Goal: Complete application form: Complete application form

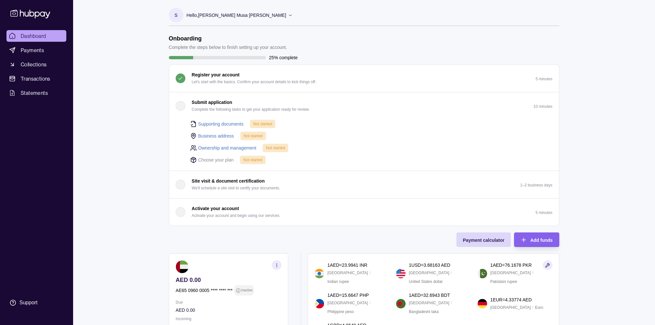
click at [370, 111] on button "Submit application Complete the following tasks to get your application ready f…" at bounding box center [364, 105] width 390 height 27
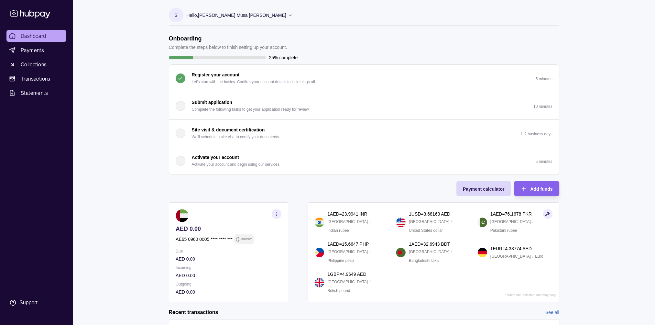
click at [211, 101] on p "Submit application" at bounding box center [212, 102] width 40 height 7
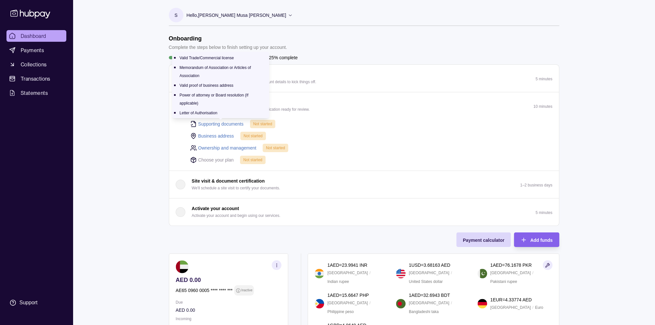
click at [212, 121] on link "Supporting documents" at bounding box center [220, 123] width 45 height 7
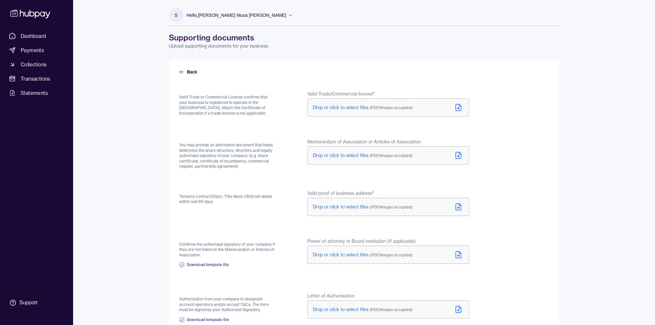
click at [335, 105] on span "Drop or click to select files (PDF/Images accepted)" at bounding box center [363, 108] width 100 height 6
click at [360, 107] on icon at bounding box center [360, 109] width 4 height 4
click at [352, 109] on span "Drop or click to select files (PDF/Images accepted)" at bounding box center [363, 108] width 100 height 6
click at [346, 156] on span "Drop or click to select files (PDF/Images accepted)" at bounding box center [363, 157] width 100 height 6
click at [340, 153] on p "Drop or click to select files (PDF/Images accepted)" at bounding box center [363, 156] width 100 height 6
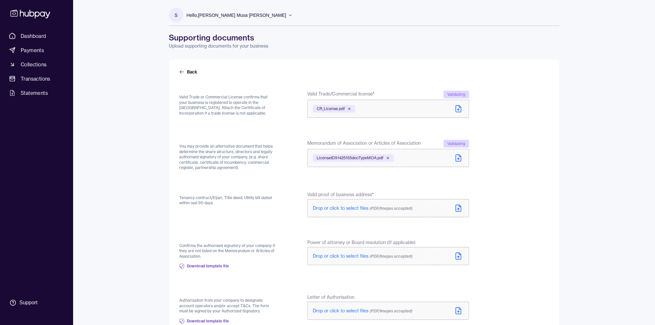
click at [335, 208] on span "Drop or click to select files (PDF/Images accepted)" at bounding box center [363, 208] width 100 height 6
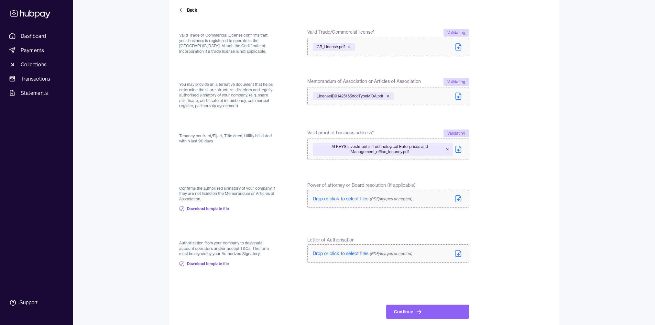
scroll to position [66, 0]
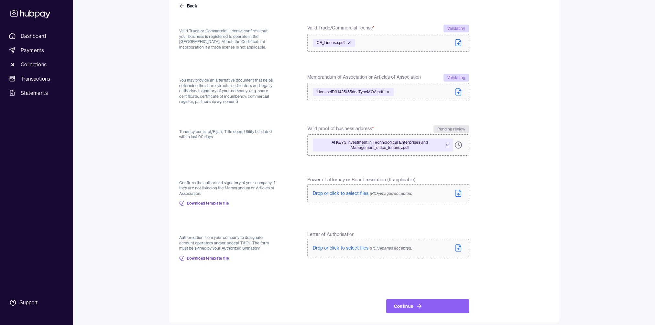
click at [210, 202] on span "Download template file" at bounding box center [208, 203] width 42 height 5
click at [212, 258] on span "Download template file" at bounding box center [208, 258] width 42 height 5
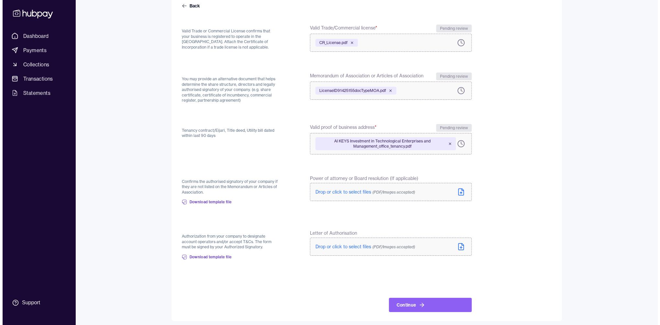
scroll to position [0, 0]
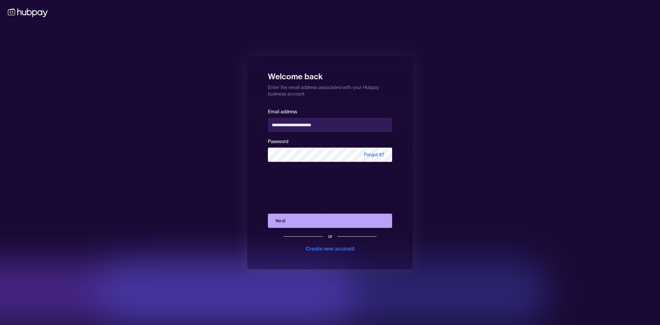
click at [306, 219] on button "Next" at bounding box center [330, 221] width 124 height 14
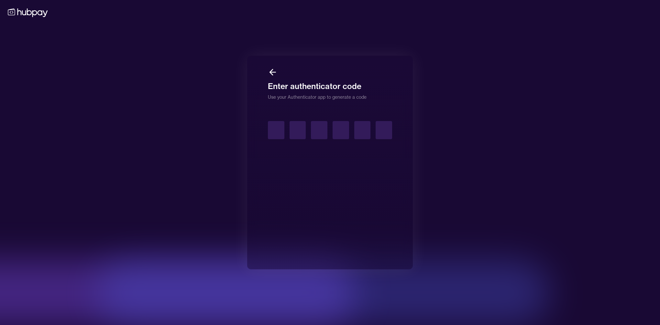
type input "*"
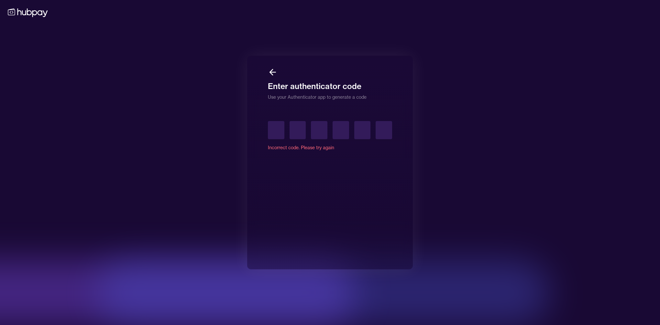
click at [272, 69] on icon at bounding box center [273, 72] width 10 height 10
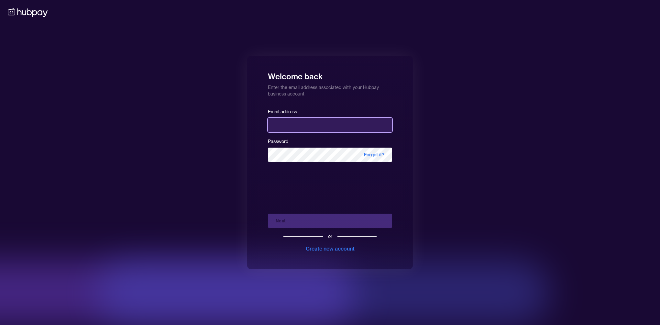
type input "**********"
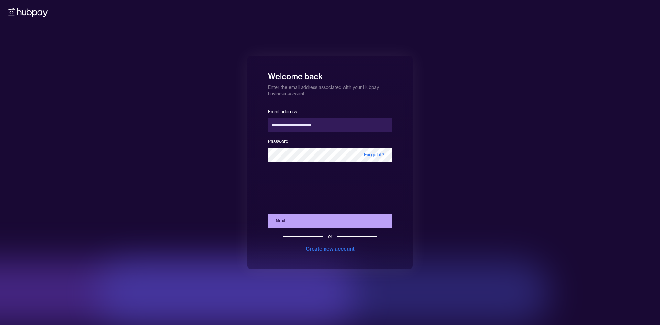
click at [341, 247] on div "Create new account" at bounding box center [330, 249] width 49 height 8
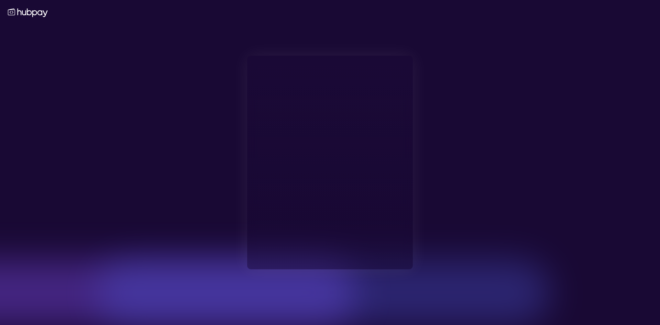
type input "**********"
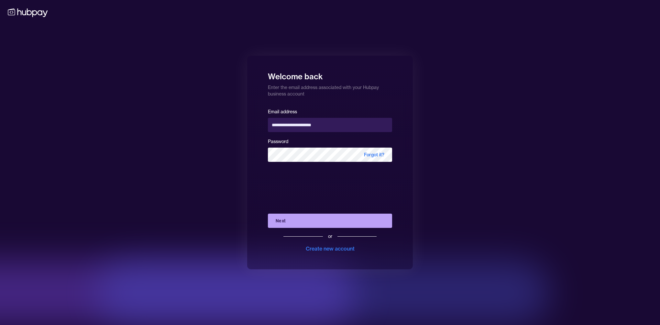
click at [326, 217] on button "Next" at bounding box center [330, 221] width 124 height 14
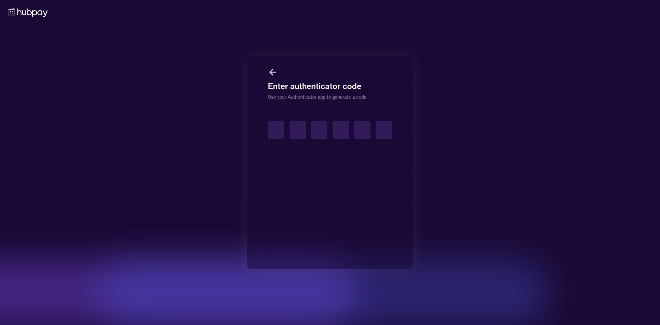
type input "*"
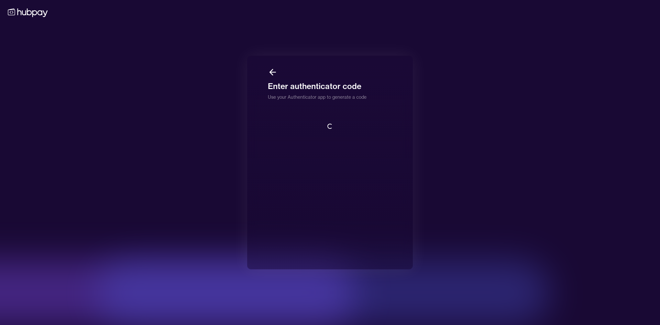
scroll to position [0, 0]
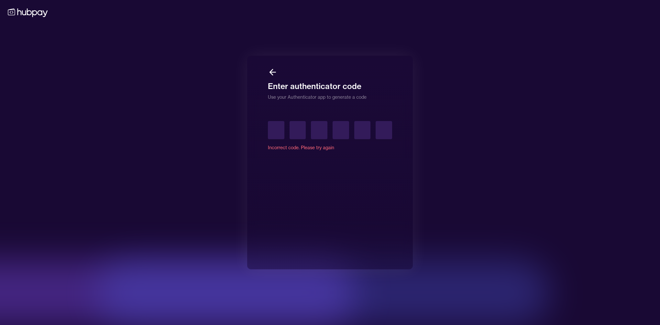
type input "*"
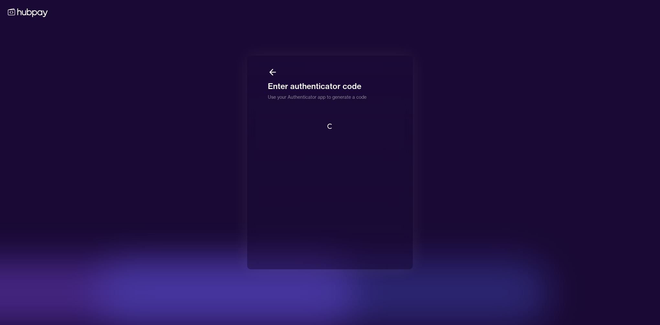
scroll to position [0, 0]
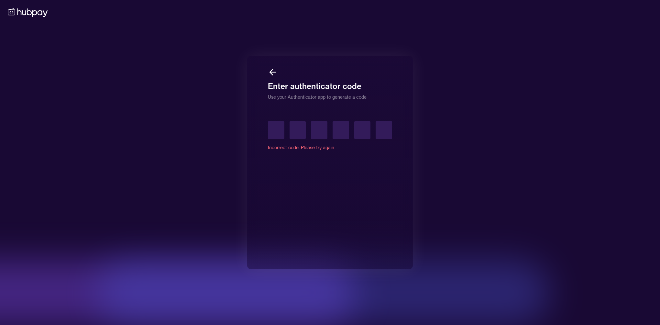
type input "*"
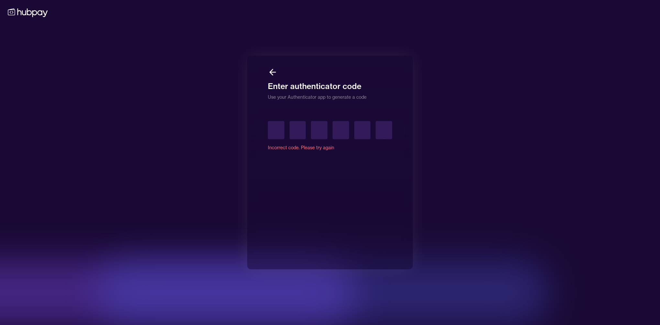
type input "*"
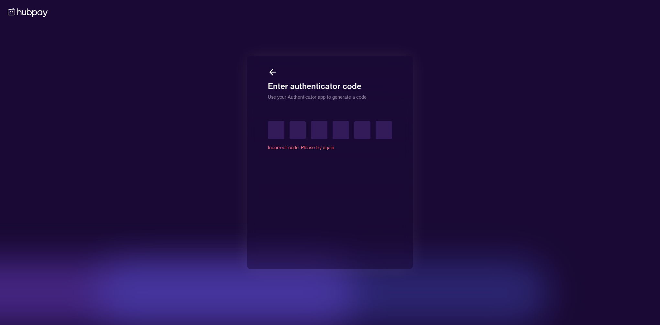
type input "*"
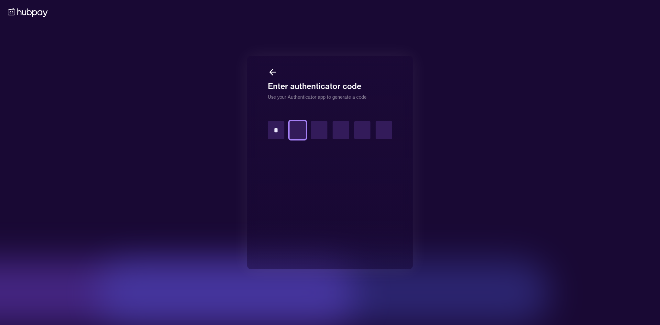
type input "*"
click at [271, 70] on icon at bounding box center [273, 72] width 10 height 10
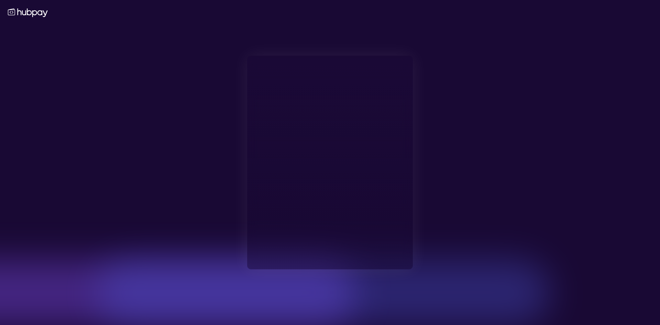
type input "**********"
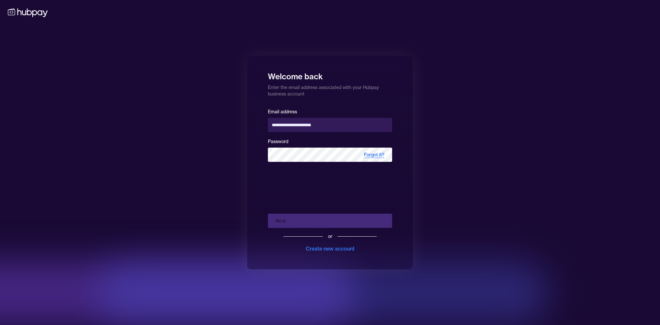
click at [371, 153] on span "Forgot it?" at bounding box center [374, 155] width 36 height 14
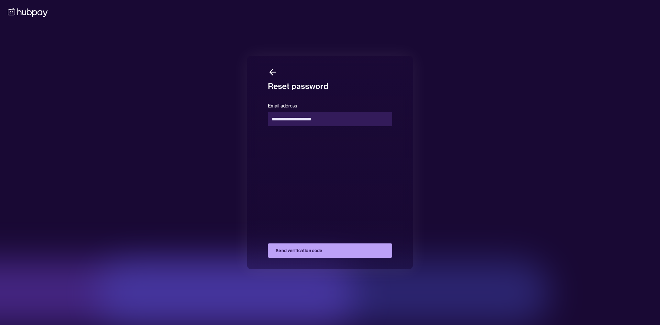
click at [315, 252] on button "Send verification code" at bounding box center [330, 250] width 124 height 14
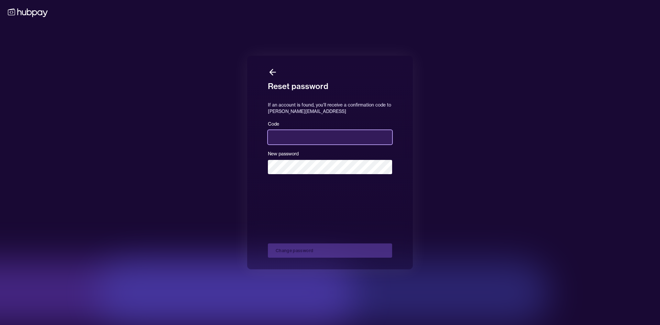
click at [307, 134] on input at bounding box center [330, 137] width 124 height 14
paste input "******"
type input "******"
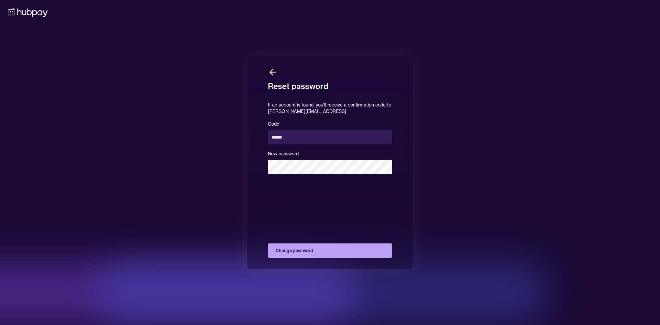
click at [317, 254] on button "Change password" at bounding box center [330, 250] width 124 height 14
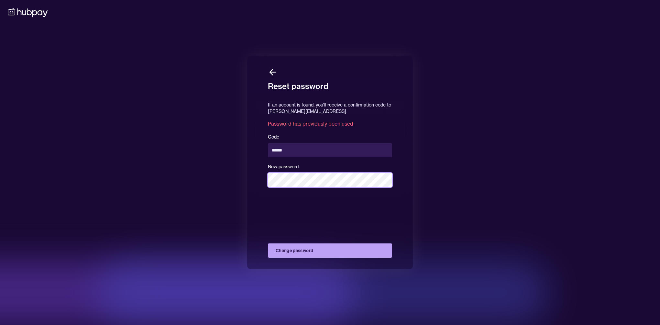
click at [256, 177] on div "Reset password If an account is found, you'll receive a confirmation code to [E…" at bounding box center [330, 163] width 166 height 214
click at [323, 246] on button "Change password" at bounding box center [330, 250] width 124 height 14
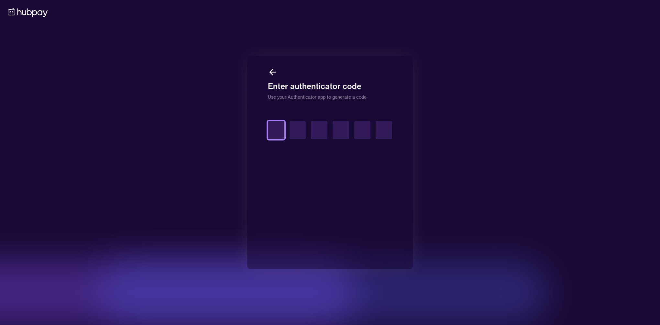
type input "*"
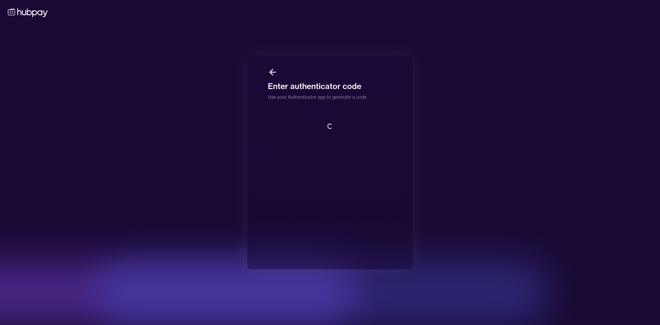
scroll to position [0, 0]
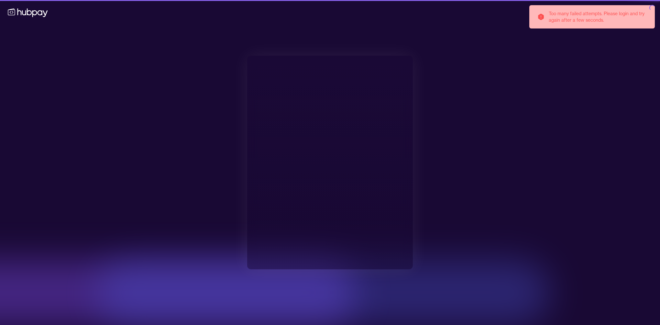
type input "**********"
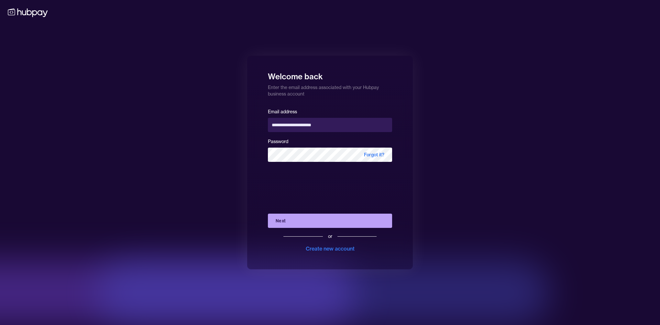
click at [319, 218] on button "Next" at bounding box center [330, 221] width 124 height 14
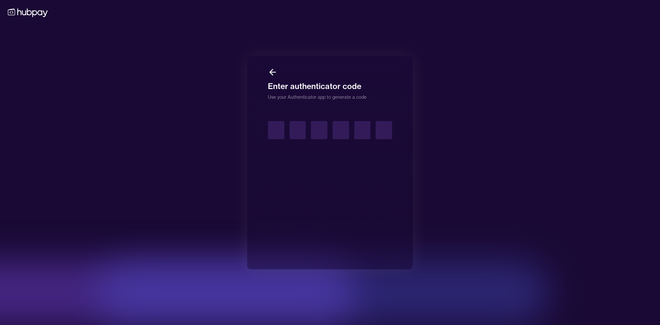
type input "*"
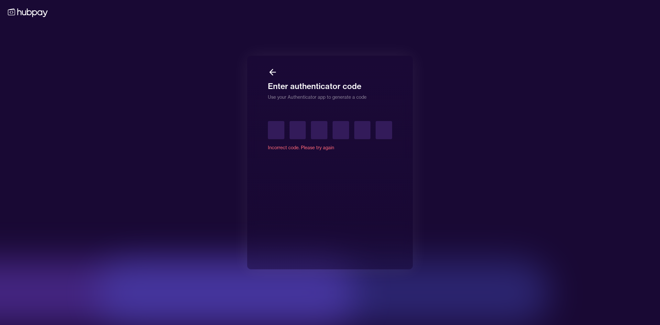
type input "*"
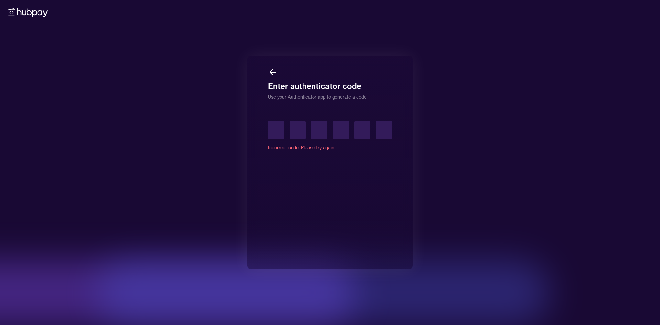
click at [273, 72] on icon at bounding box center [273, 72] width 10 height 10
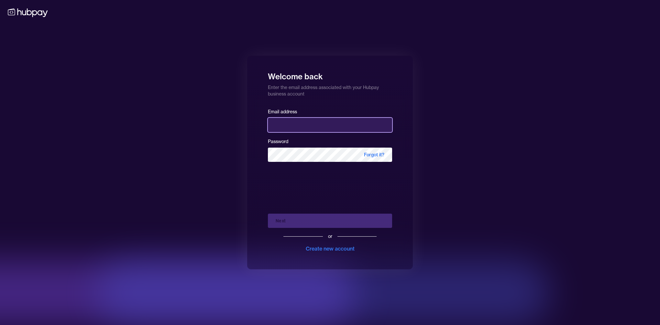
type input "**********"
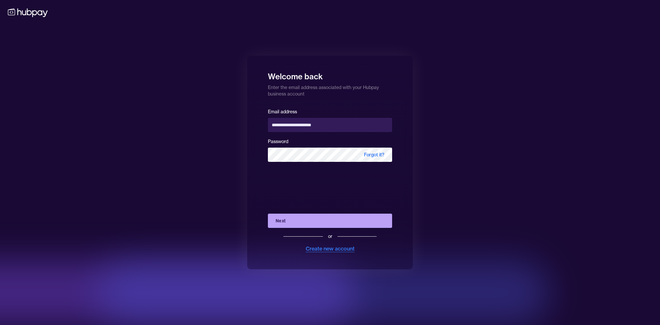
click at [323, 248] on div "Create new account" at bounding box center [330, 249] width 49 height 8
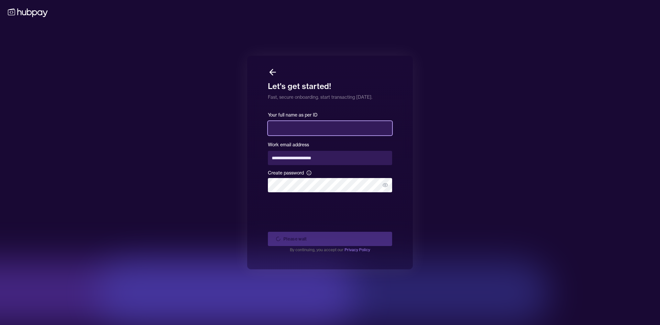
click at [311, 130] on input "text" at bounding box center [330, 128] width 124 height 14
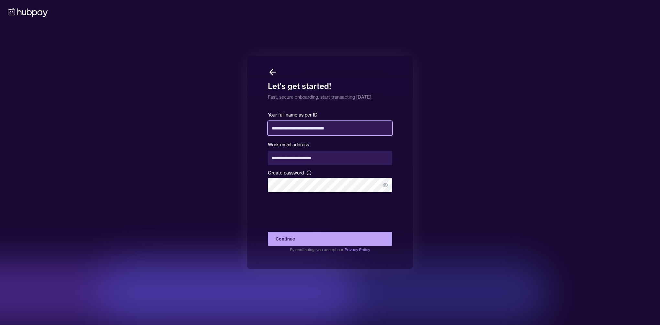
type input "**********"
click at [318, 236] on button "Continue" at bounding box center [330, 239] width 124 height 14
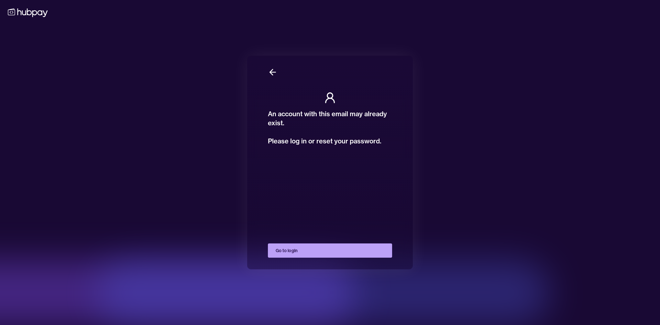
click at [304, 249] on button "Go to login" at bounding box center [330, 250] width 124 height 14
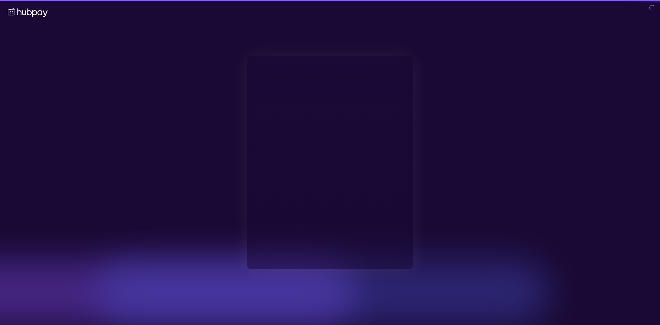
type input "**********"
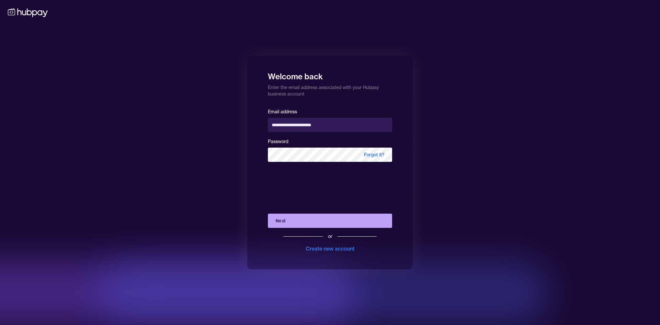
click at [299, 216] on button "Next" at bounding box center [330, 221] width 124 height 14
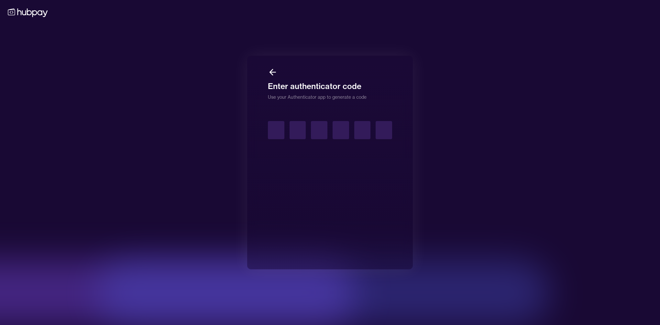
click at [275, 72] on icon at bounding box center [273, 72] width 6 height 0
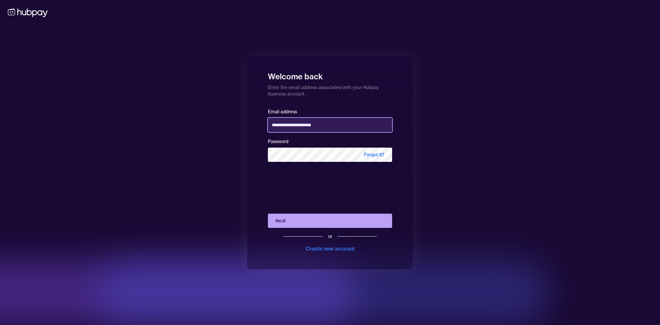
drag, startPoint x: 347, startPoint y: 124, endPoint x: 268, endPoint y: 127, distance: 79.3
click at [268, 127] on input "**********" at bounding box center [330, 125] width 124 height 14
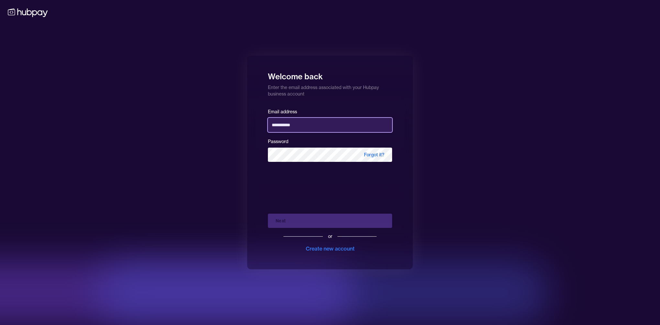
type input "**********"
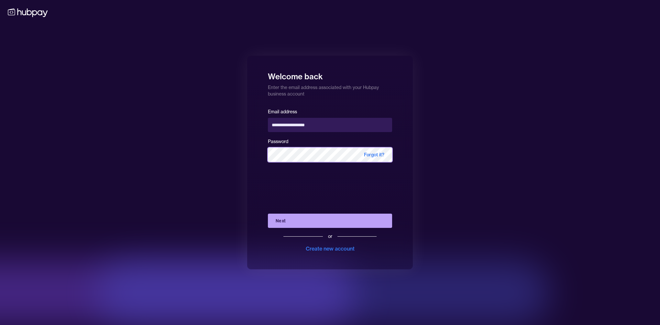
click at [261, 153] on div "**********" at bounding box center [330, 163] width 166 height 214
click at [322, 247] on div "Create new account" at bounding box center [330, 249] width 49 height 8
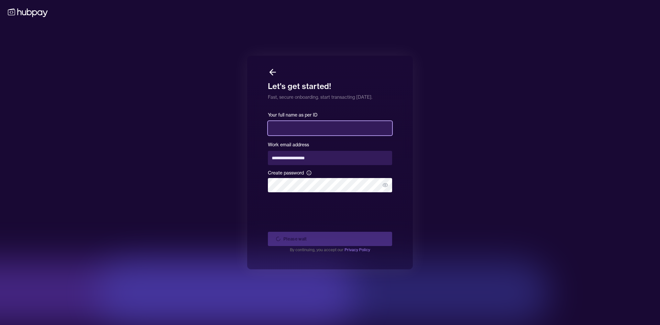
click at [320, 126] on input "text" at bounding box center [330, 128] width 124 height 14
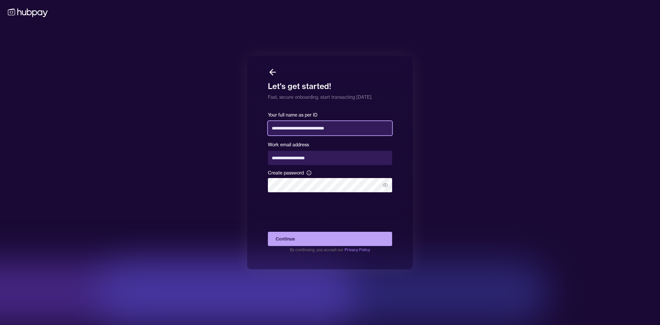
type input "**********"
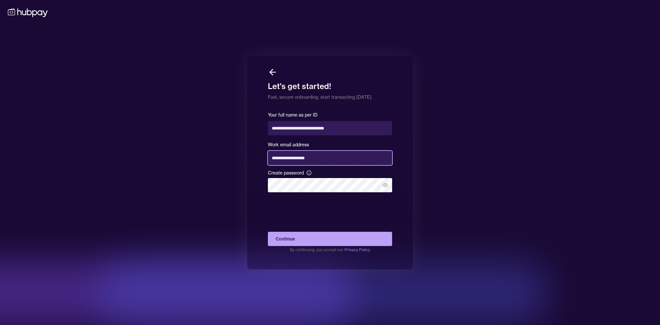
click at [295, 157] on input "**********" at bounding box center [330, 158] width 124 height 14
type input "**********"
click at [318, 234] on button "Continue" at bounding box center [330, 239] width 124 height 14
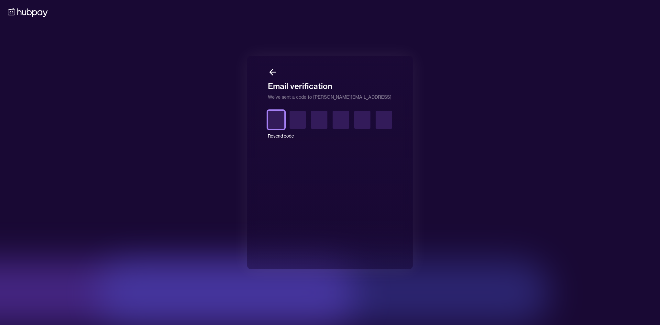
type input "*"
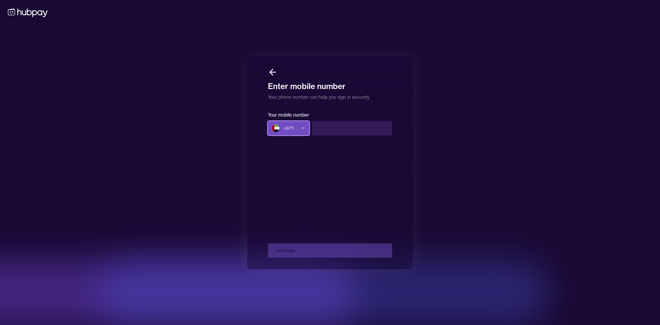
click at [302, 128] on icon "button" at bounding box center [302, 128] width 5 height 5
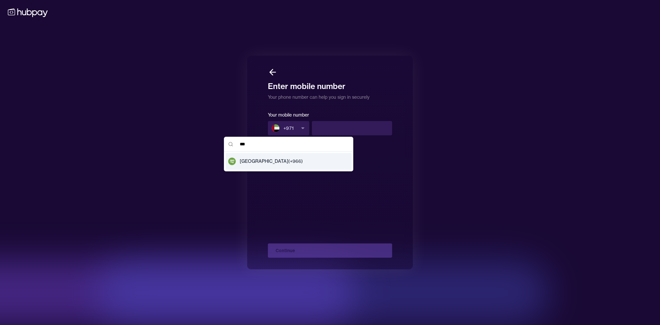
type input "***"
click at [289, 161] on div "[GEOGRAPHIC_DATA] (+ 966 )" at bounding box center [289, 161] width 126 height 17
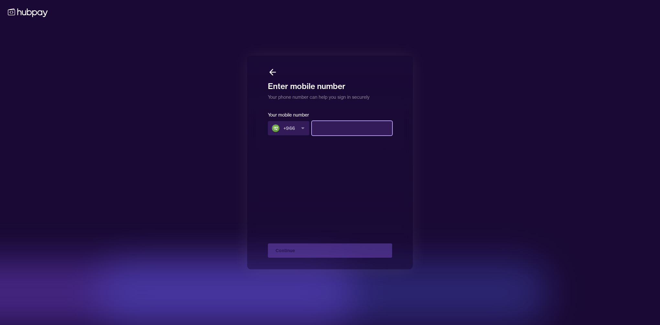
click at [328, 132] on input at bounding box center [352, 128] width 80 height 14
type input "*********"
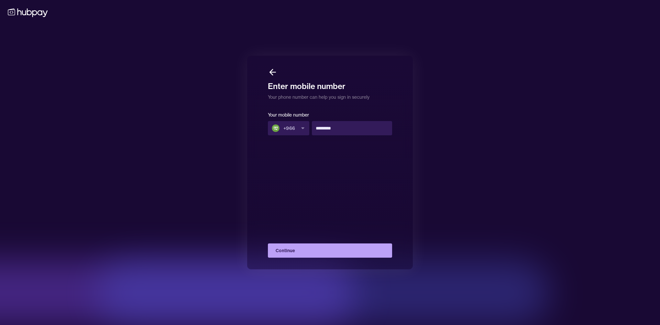
click at [334, 253] on button "Continue" at bounding box center [330, 250] width 124 height 14
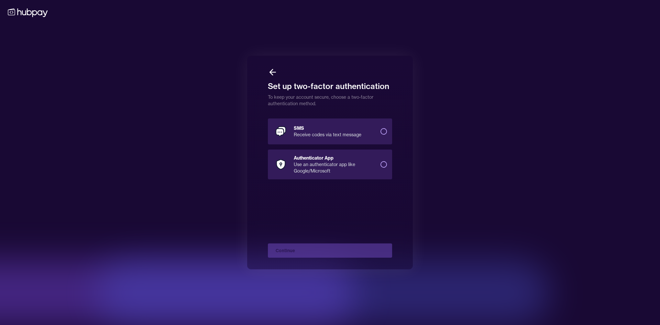
click at [373, 130] on div "SMS" at bounding box center [335, 128] width 82 height 6
click at [380, 130] on button "SMS Receive codes via text message" at bounding box center [383, 131] width 6 height 6
click at [331, 248] on button "Continue" at bounding box center [330, 250] width 124 height 14
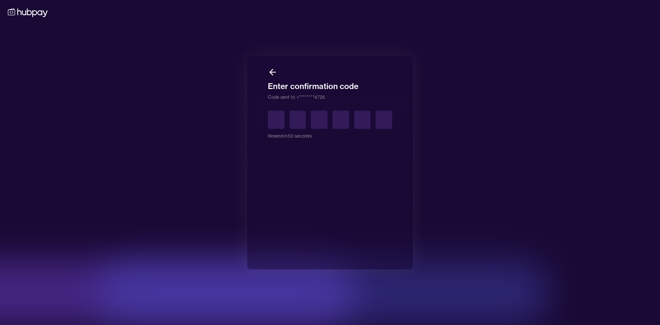
click at [271, 72] on icon at bounding box center [273, 72] width 6 height 0
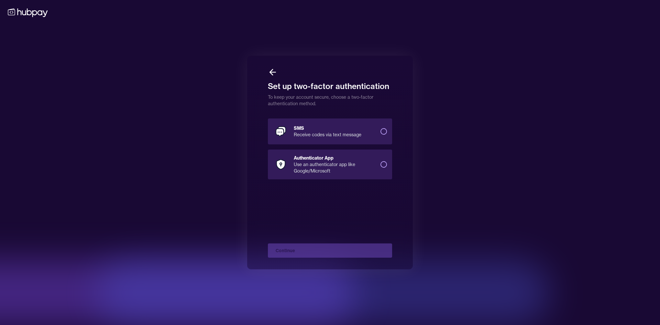
click at [308, 164] on div "Use an authenticator app like Google/Microsoft" at bounding box center [335, 167] width 82 height 13
click at [380, 164] on button "Authenticator App Use an authenticator app like Google/Microsoft" at bounding box center [383, 164] width 6 height 6
click at [342, 250] on button "Continue" at bounding box center [330, 250] width 124 height 14
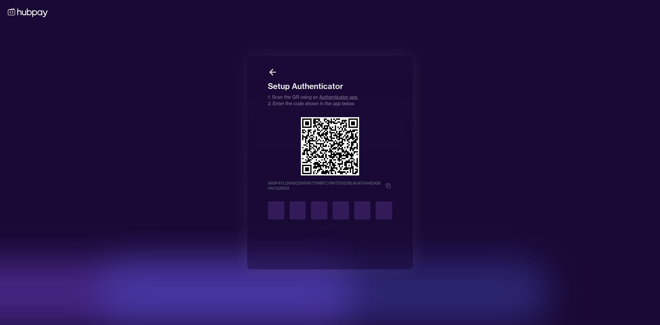
type input "*"
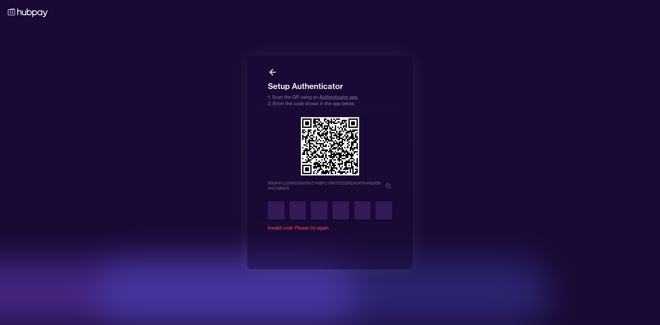
type input "*"
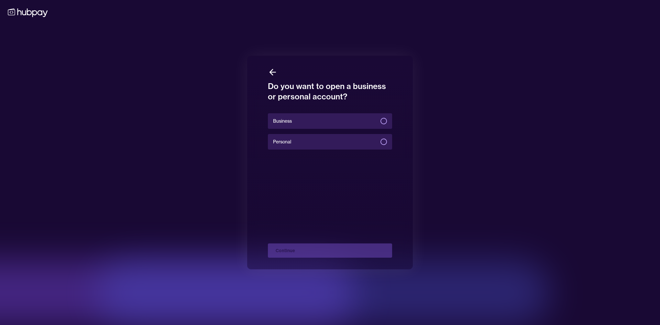
click at [369, 118] on label "Business" at bounding box center [330, 121] width 124 height 16
click at [380, 118] on button "Business" at bounding box center [383, 121] width 6 height 6
click at [316, 252] on button "Continue" at bounding box center [330, 250] width 124 height 14
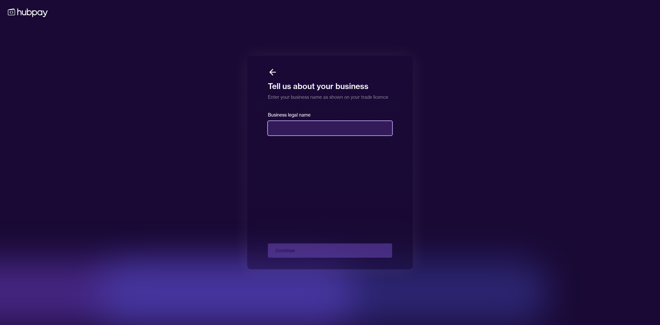
click at [315, 129] on input "text" at bounding box center [330, 128] width 124 height 14
paste input "**********"
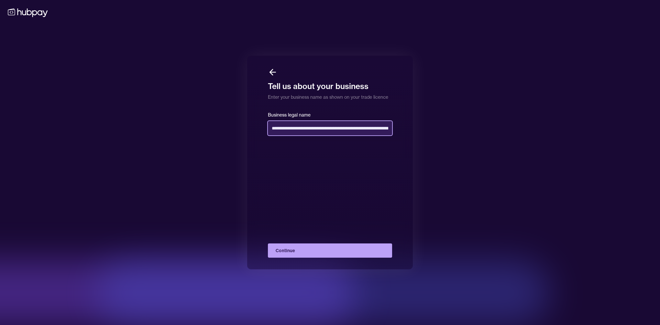
scroll to position [0, 45]
type input "**********"
click at [301, 248] on button "Continue" at bounding box center [330, 250] width 124 height 14
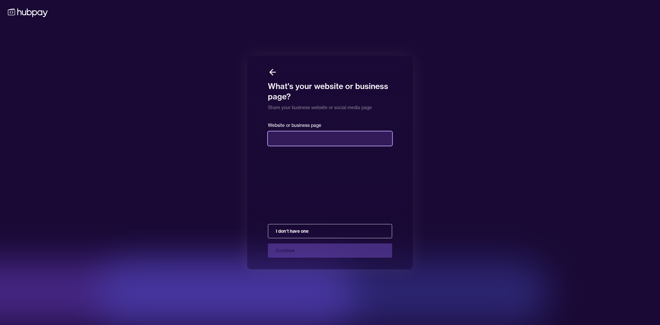
click at [306, 137] on input "text" at bounding box center [330, 138] width 124 height 14
click at [299, 139] on input "text" at bounding box center [330, 138] width 124 height 14
paste input "**********"
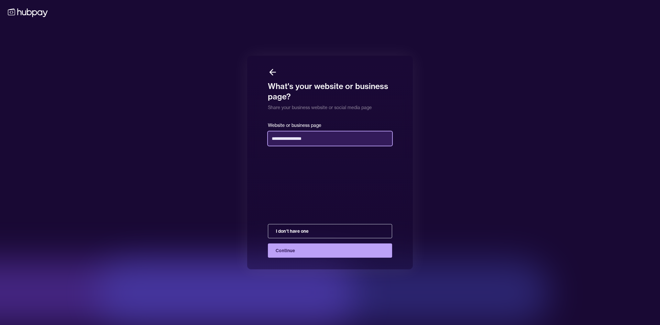
type input "**********"
click at [312, 248] on button "Continue" at bounding box center [330, 250] width 124 height 14
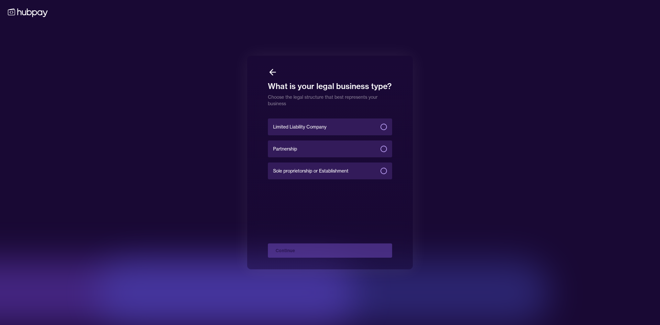
click at [272, 71] on icon at bounding box center [273, 72] width 10 height 10
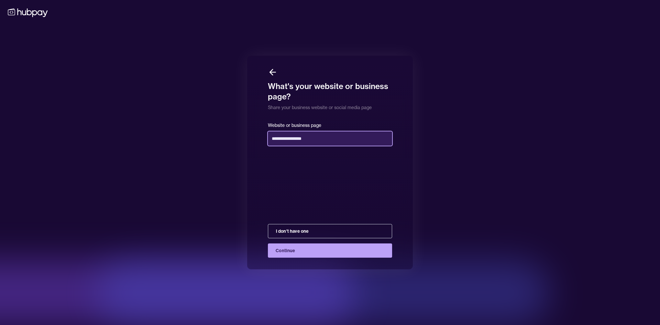
click at [318, 137] on input "**********" at bounding box center [330, 138] width 124 height 14
type input "**********"
click at [320, 247] on button "Continue" at bounding box center [330, 250] width 124 height 14
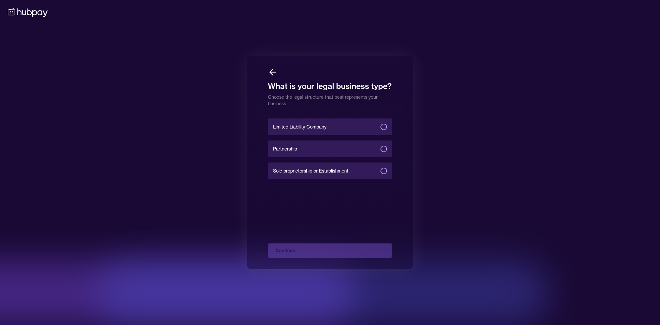
click at [326, 123] on label "Limited Liability Company" at bounding box center [330, 126] width 124 height 17
click at [380, 124] on button "Limited Liability Company" at bounding box center [383, 127] width 6 height 6
click at [334, 248] on button "Continue" at bounding box center [330, 250] width 124 height 14
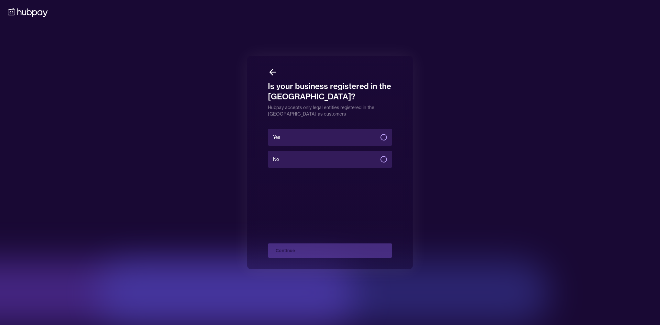
click at [270, 72] on icon at bounding box center [273, 72] width 6 height 0
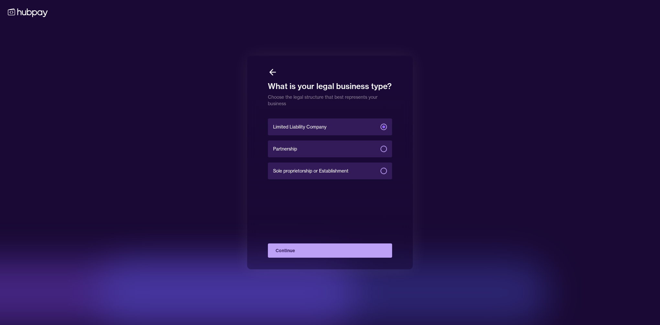
click at [319, 250] on button "Continue" at bounding box center [330, 250] width 124 height 14
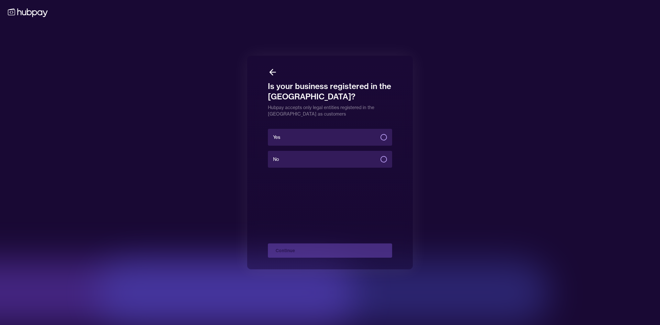
click at [318, 139] on label "Yes" at bounding box center [330, 137] width 124 height 17
click at [380, 139] on button "Yes" at bounding box center [383, 137] width 6 height 6
click at [324, 247] on button "Continue" at bounding box center [330, 250] width 124 height 14
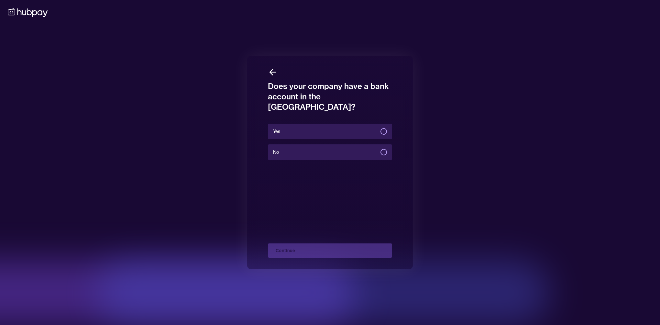
click at [319, 144] on label "No" at bounding box center [330, 152] width 124 height 16
click at [380, 149] on button "No" at bounding box center [383, 152] width 6 height 6
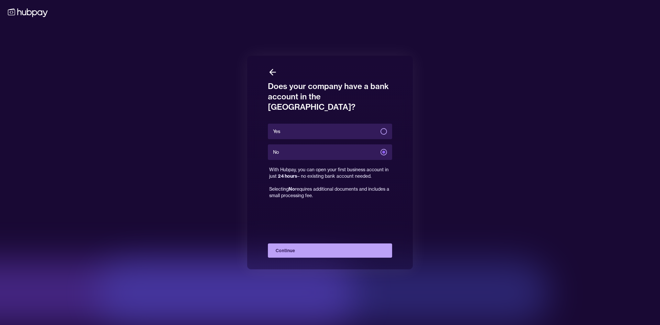
click at [326, 248] on button "Continue" at bounding box center [330, 250] width 124 height 14
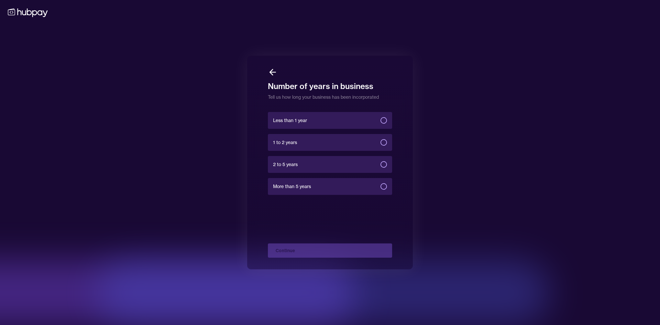
click at [320, 119] on label "Less than 1 year" at bounding box center [330, 120] width 124 height 17
click at [380, 119] on button "Less than 1 year" at bounding box center [383, 120] width 6 height 6
click at [332, 251] on button "Continue" at bounding box center [330, 250] width 124 height 14
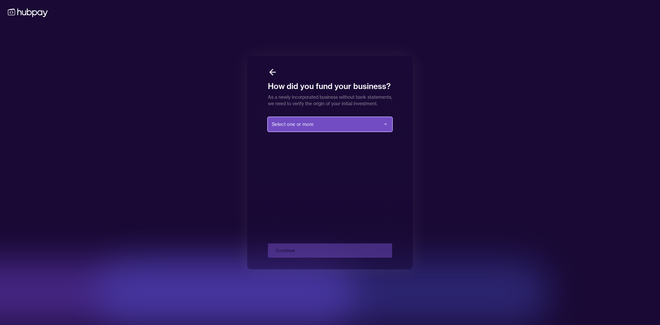
click at [327, 131] on button "Select one or more" at bounding box center [330, 124] width 124 height 14
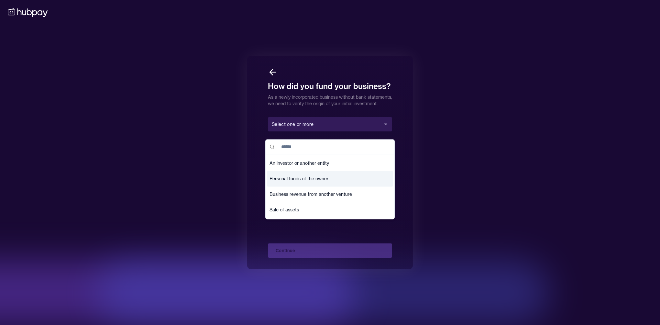
click at [326, 177] on span "Personal funds of the owner" at bounding box center [299, 178] width 59 height 6
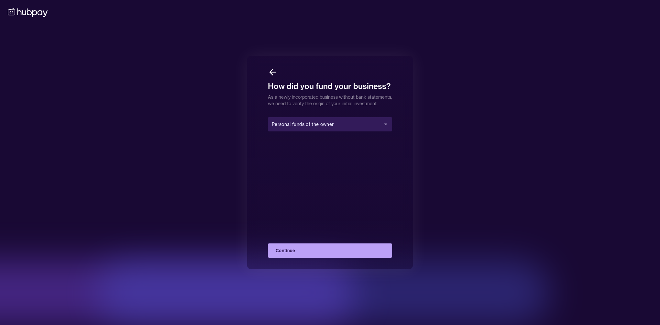
click at [325, 250] on button "Continue" at bounding box center [330, 250] width 124 height 14
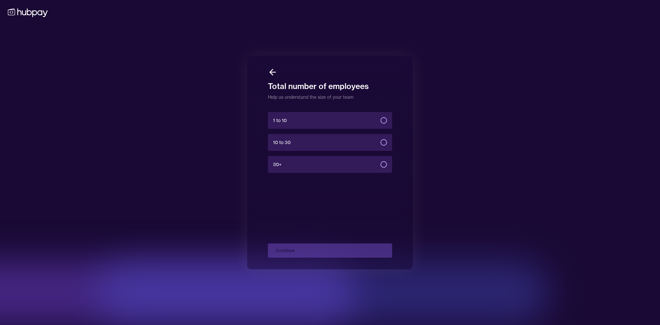
click at [320, 140] on label "10 to 30" at bounding box center [330, 142] width 124 height 17
click at [380, 140] on button "10 to 30" at bounding box center [383, 142] width 6 height 6
click at [321, 250] on button "Continue" at bounding box center [330, 250] width 124 height 14
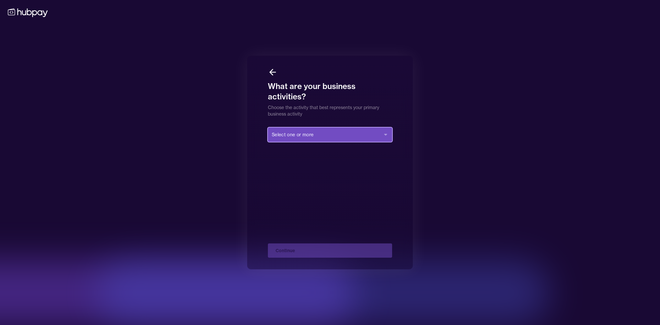
click at [321, 132] on button "Select one or more" at bounding box center [330, 134] width 124 height 14
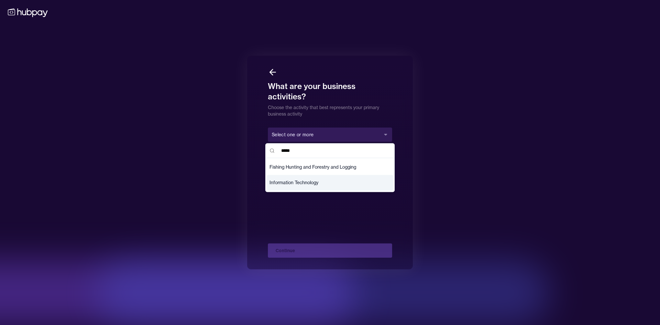
type input "*****"
click at [303, 182] on span "Information Technology" at bounding box center [294, 182] width 49 height 6
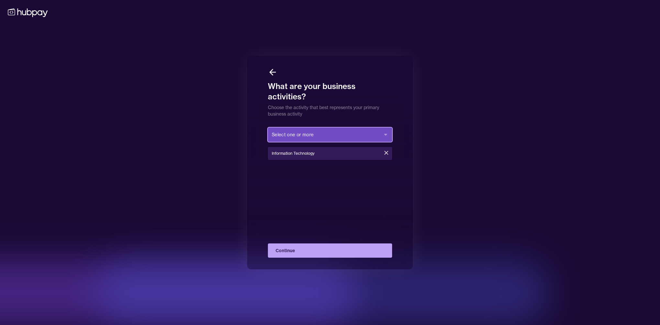
click at [346, 134] on button "Select one or more" at bounding box center [330, 134] width 124 height 14
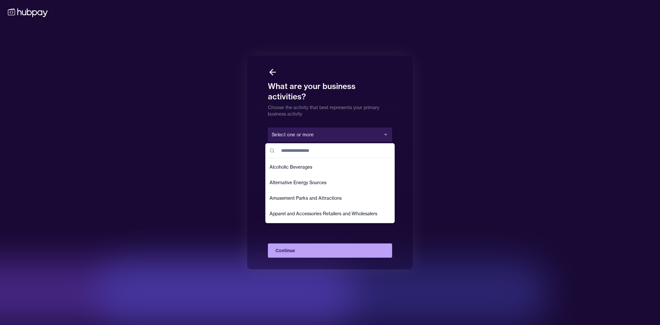
scroll to position [168, 0]
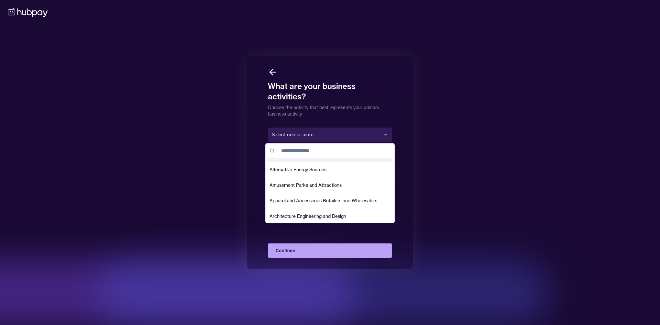
click at [320, 153] on input "text" at bounding box center [333, 150] width 113 height 14
type input "*"
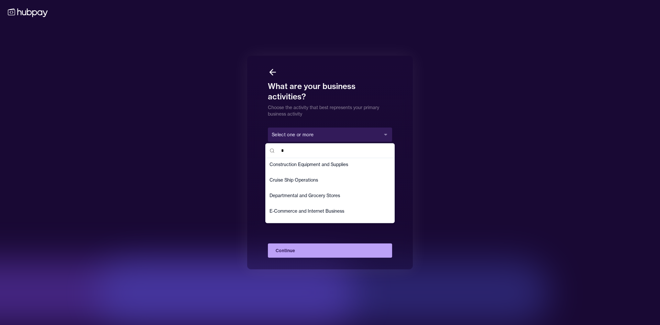
scroll to position [311, 0]
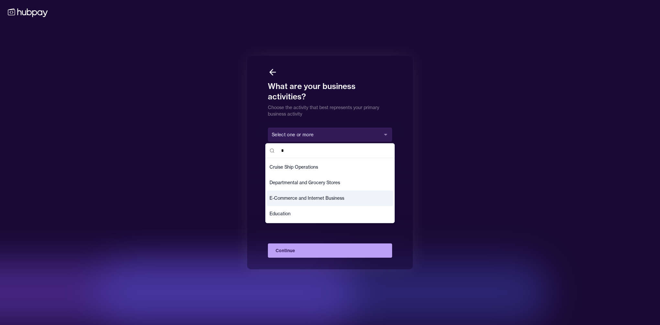
click at [325, 198] on span "E-Commerce and Internet Business" at bounding box center [307, 198] width 75 height 6
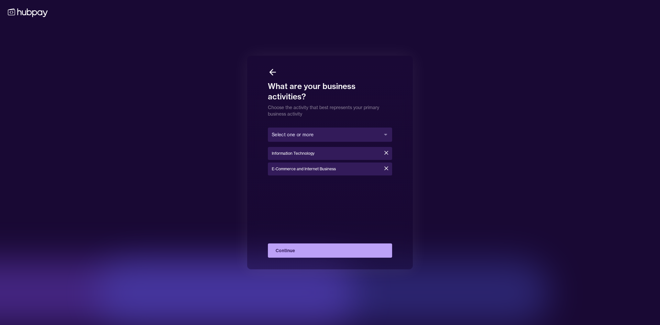
click at [331, 249] on button "Continue" at bounding box center [330, 250] width 124 height 14
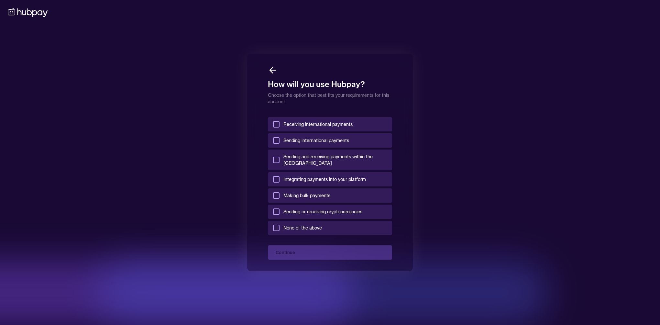
click at [359, 124] on label "Receiving international payments" at bounding box center [330, 124] width 124 height 14
click at [280, 124] on button "Receiving international payments" at bounding box center [276, 124] width 6 height 6
click at [355, 140] on label "Sending international payments" at bounding box center [330, 140] width 124 height 14
click at [280, 140] on button "Sending international payments" at bounding box center [276, 140] width 6 height 6
click at [357, 157] on span "Sending and receiving payments within the [GEOGRAPHIC_DATA]" at bounding box center [335, 159] width 104 height 13
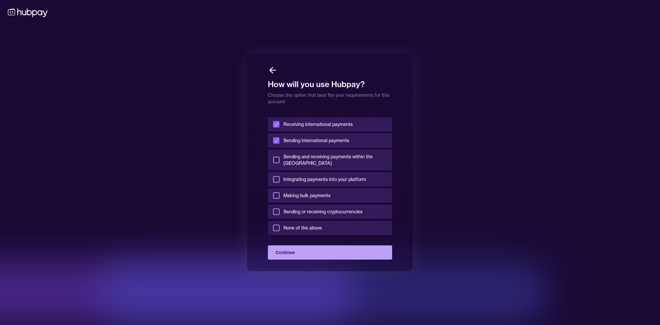
click at [280, 157] on button "Sending and receiving payments within the [GEOGRAPHIC_DATA]" at bounding box center [276, 160] width 6 height 6
click at [367, 172] on label "Integrating payments into your platform" at bounding box center [330, 179] width 124 height 14
click at [280, 176] on button "Integrating payments into your platform" at bounding box center [276, 179] width 6 height 6
click at [353, 188] on label "Making bulk payments" at bounding box center [330, 195] width 124 height 14
click at [280, 192] on button "Making bulk payments" at bounding box center [276, 195] width 6 height 6
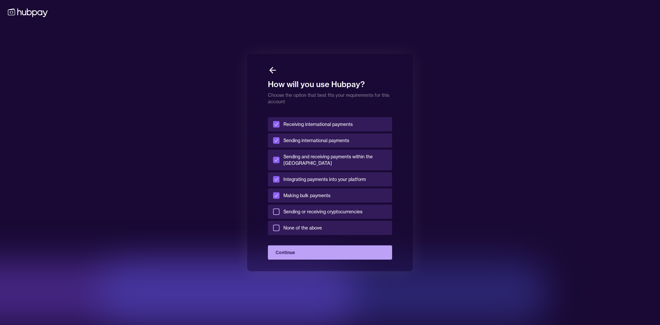
click at [352, 208] on span "Sending or receiving cryptocurrencies" at bounding box center [322, 211] width 79 height 6
click at [280, 208] on button "Sending or receiving cryptocurrencies" at bounding box center [276, 211] width 6 height 6
click at [343, 245] on button "Continue" at bounding box center [330, 252] width 124 height 14
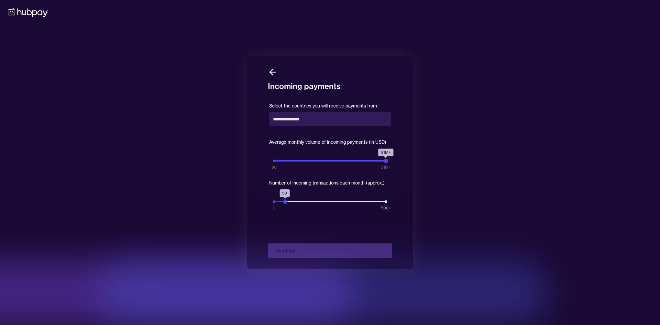
drag, startPoint x: 303, startPoint y: 161, endPoint x: 390, endPoint y: 159, distance: 87.1
click at [390, 159] on div "$1M+ $0 $1M+" at bounding box center [330, 154] width 122 height 17
drag, startPoint x: 284, startPoint y: 201, endPoint x: 388, endPoint y: 202, distance: 103.9
click at [388, 202] on div "500+ 0 500+" at bounding box center [330, 194] width 122 height 17
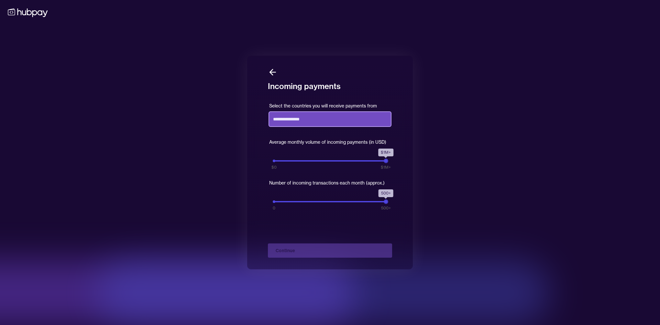
click at [307, 116] on input "text" at bounding box center [330, 119] width 122 height 14
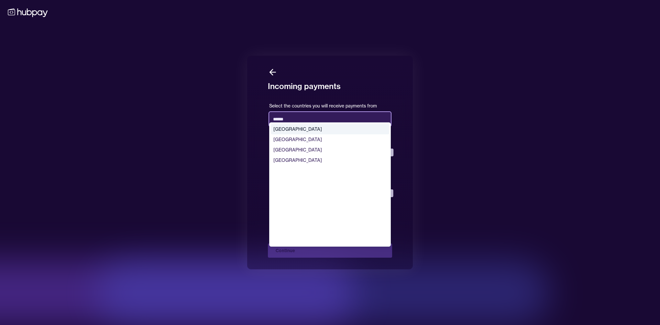
click at [308, 127] on div "[GEOGRAPHIC_DATA]" at bounding box center [330, 129] width 118 height 10
type input "******"
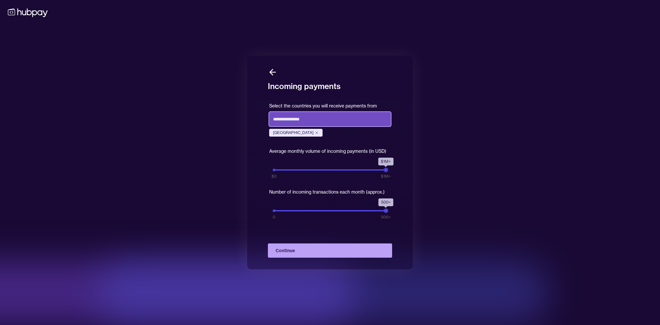
click at [317, 118] on input "text" at bounding box center [330, 119] width 122 height 14
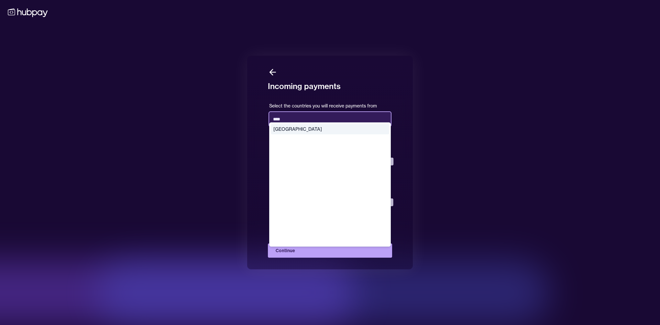
click at [306, 130] on div "[GEOGRAPHIC_DATA]" at bounding box center [330, 129] width 118 height 10
type input "****"
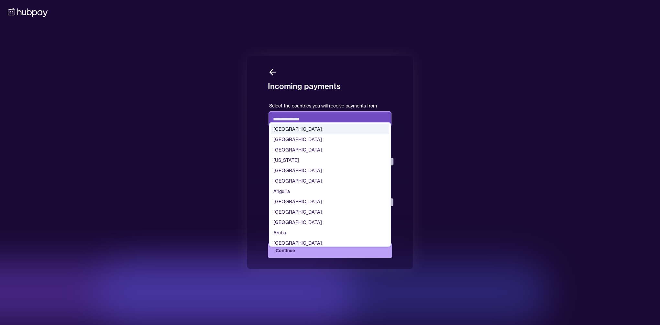
click at [309, 118] on input "text" at bounding box center [330, 119] width 122 height 14
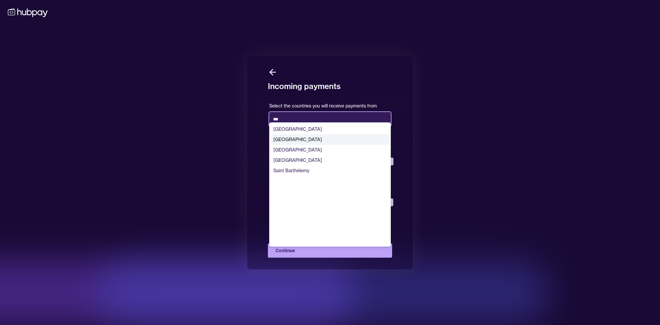
click at [297, 137] on div "[GEOGRAPHIC_DATA]" at bounding box center [330, 139] width 118 height 10
type input "***"
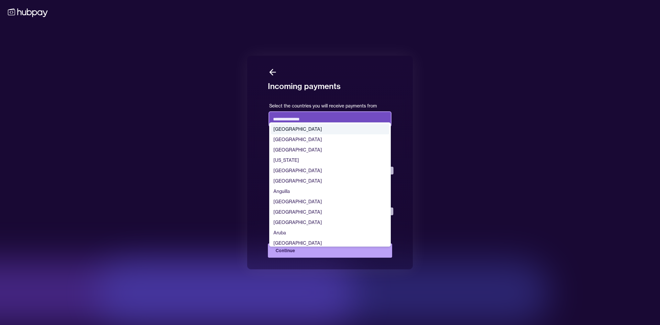
click at [323, 114] on input "text" at bounding box center [330, 119] width 122 height 14
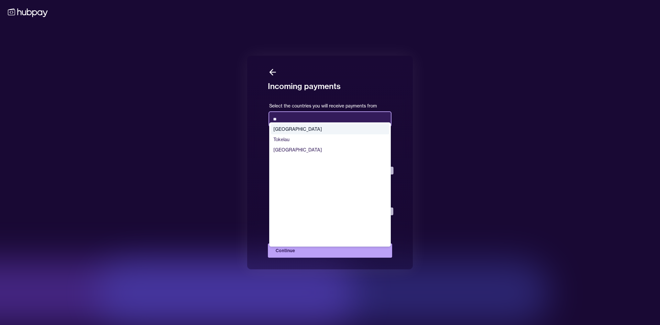
click at [310, 127] on div "[GEOGRAPHIC_DATA]" at bounding box center [330, 129] width 118 height 10
type input "**"
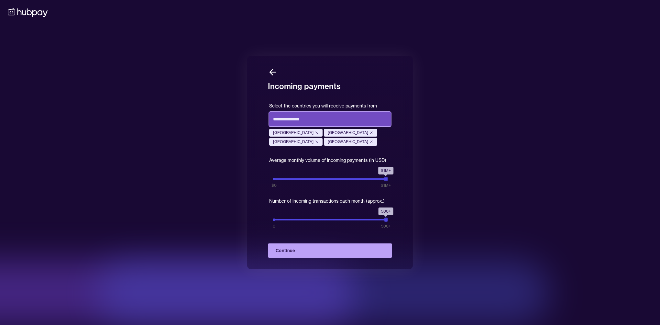
click at [314, 116] on input "text" at bounding box center [330, 119] width 122 height 14
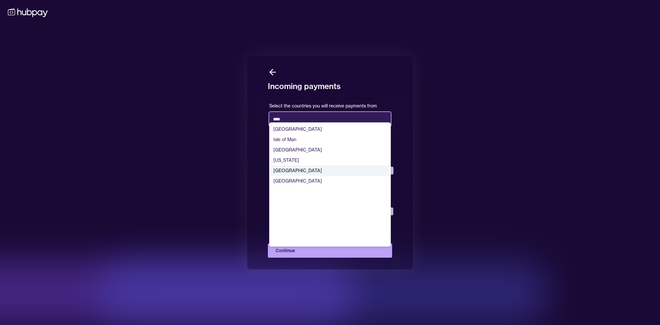
click at [294, 171] on div "[GEOGRAPHIC_DATA]" at bounding box center [330, 170] width 118 height 10
type input "****"
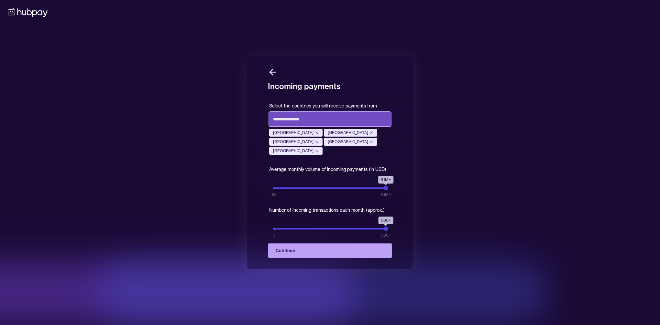
click at [338, 120] on input "text" at bounding box center [330, 119] width 122 height 14
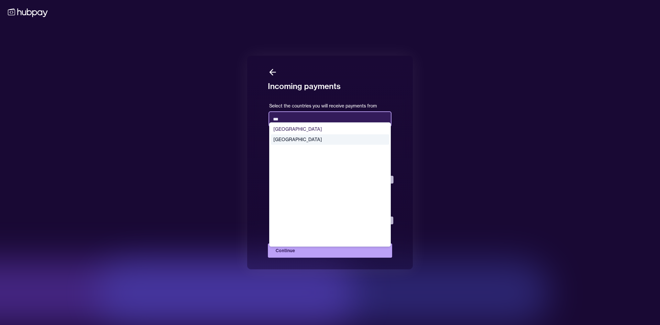
click at [290, 137] on div "[GEOGRAPHIC_DATA]" at bounding box center [330, 139] width 118 height 10
type input "***"
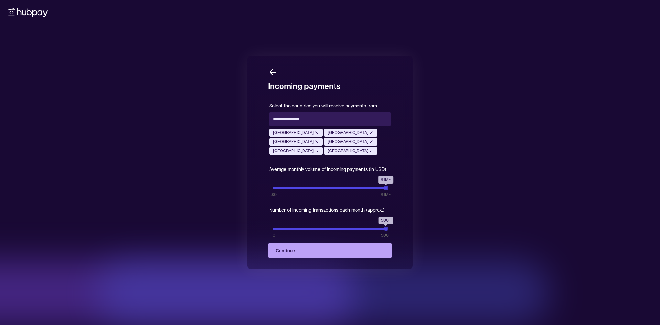
click at [329, 248] on button "Continue" at bounding box center [330, 250] width 124 height 14
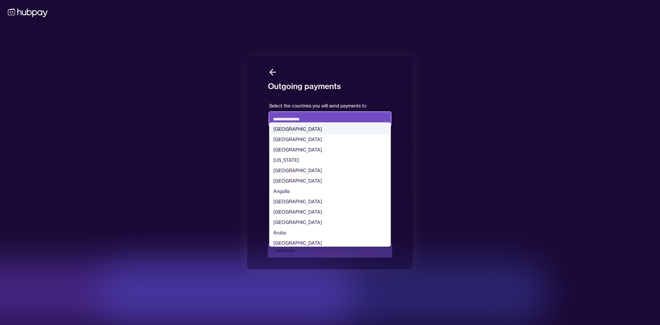
click at [314, 121] on input "text" at bounding box center [330, 119] width 122 height 14
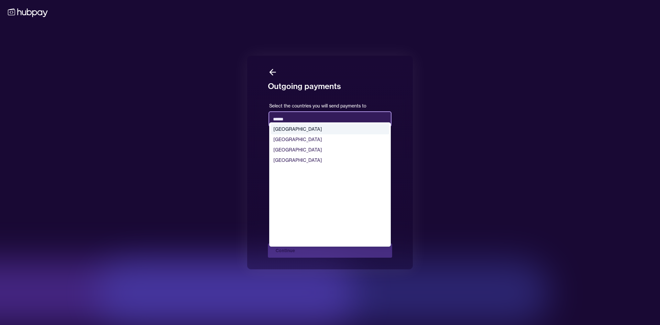
click at [313, 126] on div "[GEOGRAPHIC_DATA]" at bounding box center [330, 129] width 118 height 10
type input "******"
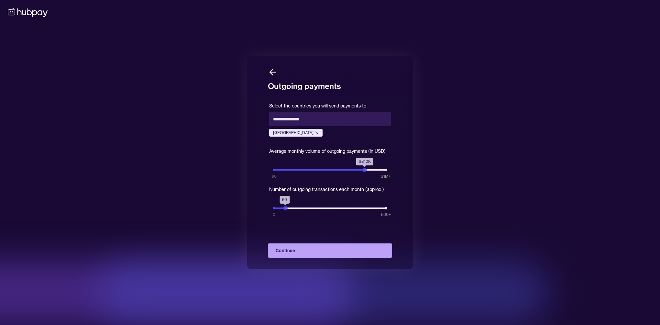
drag, startPoint x: 302, startPoint y: 170, endPoint x: 365, endPoint y: 172, distance: 63.1
click at [365, 172] on div "$810K" at bounding box center [364, 170] width 5 height 5
drag, startPoint x: 284, startPoint y: 208, endPoint x: 301, endPoint y: 209, distance: 16.5
click at [301, 209] on div "120" at bounding box center [301, 208] width 5 height 5
click at [315, 250] on button "Continue" at bounding box center [330, 250] width 124 height 14
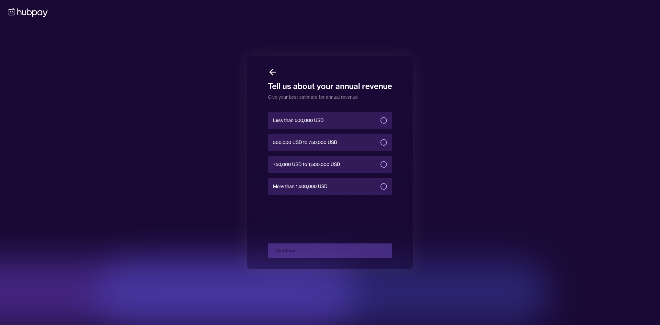
click at [336, 184] on label "More than 1,500,000 USD" at bounding box center [330, 186] width 124 height 17
click at [380, 184] on button "More than 1,500,000 USD" at bounding box center [383, 186] width 6 height 6
click at [334, 246] on button "Continue" at bounding box center [330, 250] width 124 height 14
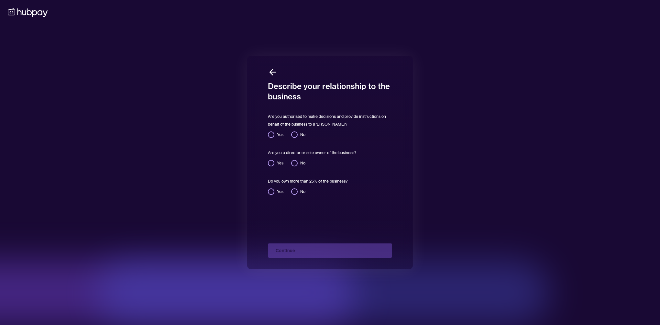
click at [270, 136] on button "Yes" at bounding box center [271, 134] width 6 height 6
click at [272, 164] on button "Yes" at bounding box center [271, 163] width 6 height 6
click at [270, 190] on button "Yes" at bounding box center [271, 191] width 6 height 6
click at [323, 246] on button "Continue" at bounding box center [330, 250] width 124 height 14
